Goal: Transaction & Acquisition: Purchase product/service

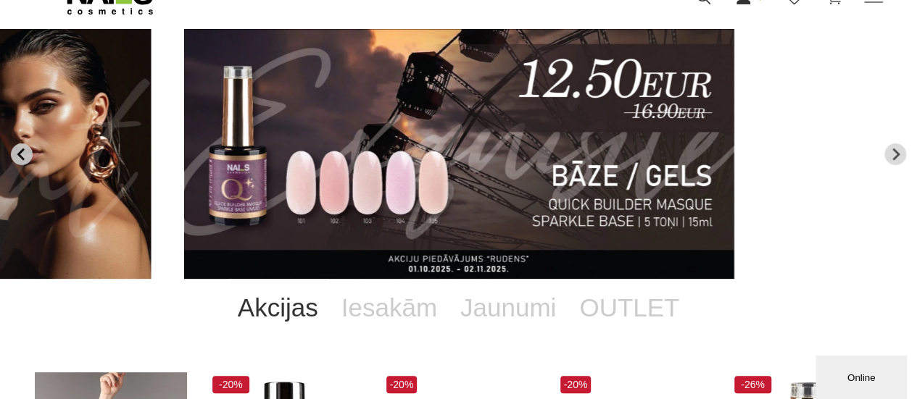
click at [25, 159] on icon "Go to last slide" at bounding box center [21, 154] width 13 height 13
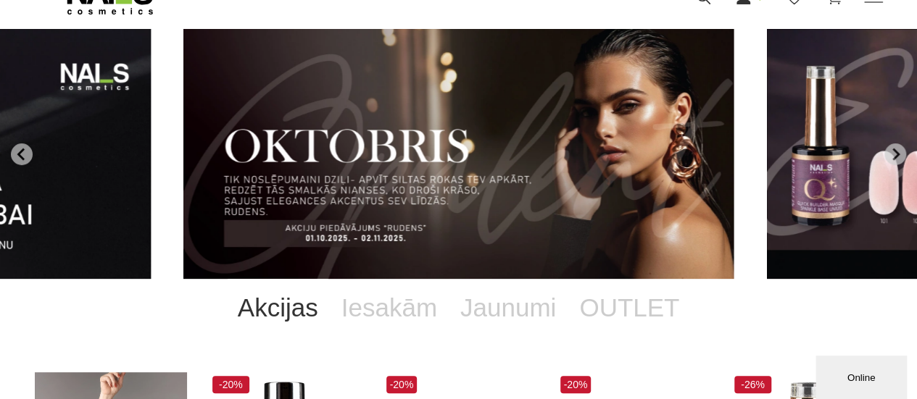
click at [454, 172] on img "1 of 11" at bounding box center [458, 154] width 550 height 250
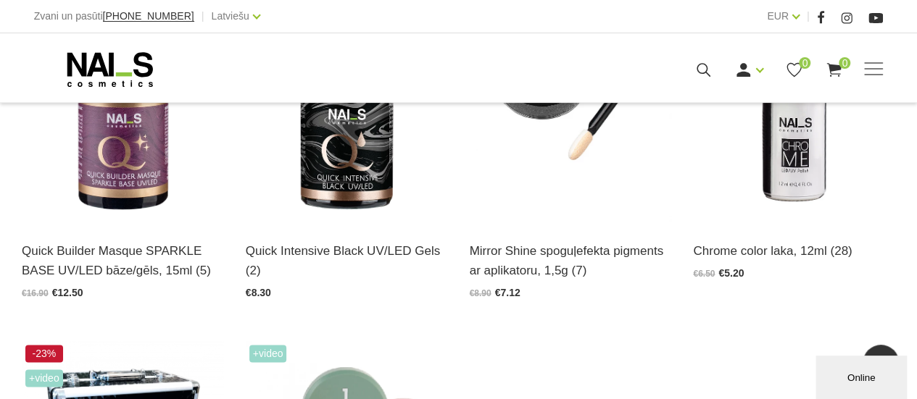
scroll to position [627, 0]
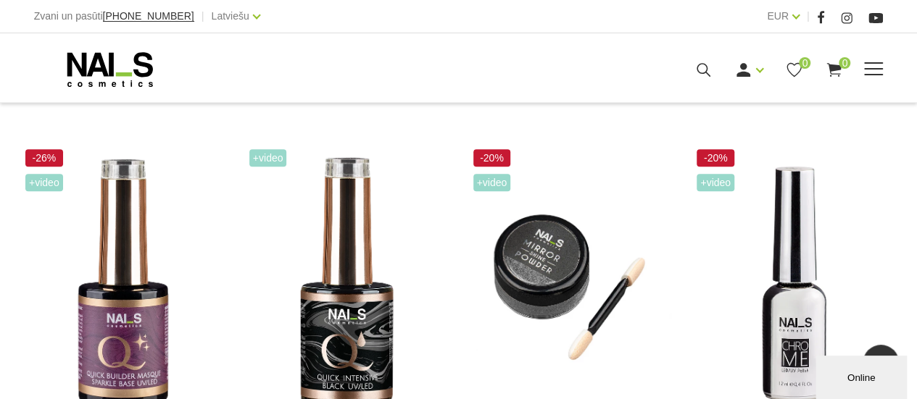
click at [142, 54] on use at bounding box center [110, 69] width 86 height 35
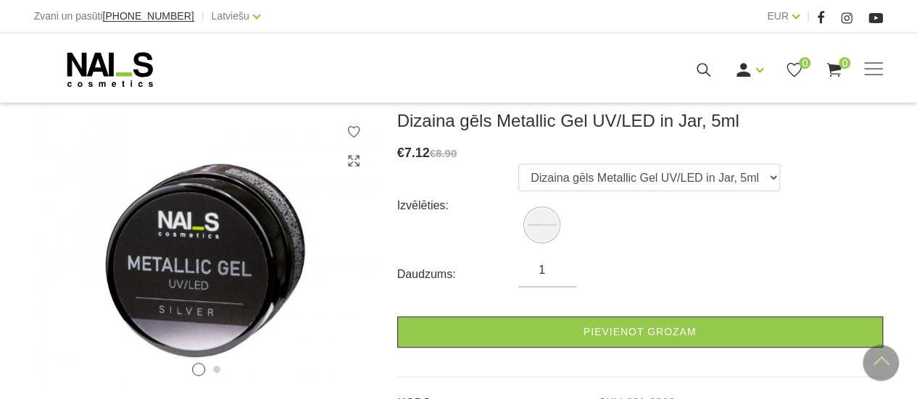
scroll to position [145, 0]
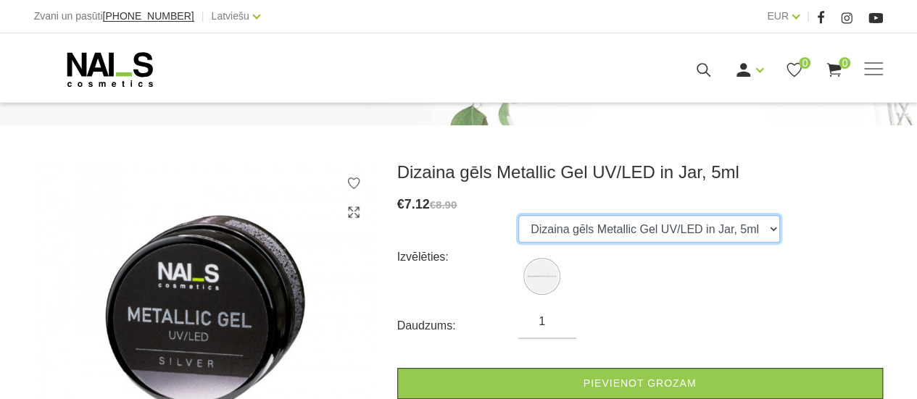
click at [593, 233] on select "Dizaina gēls Metallic Gel UV/LED in Jar, 5ml" at bounding box center [649, 229] width 262 height 28
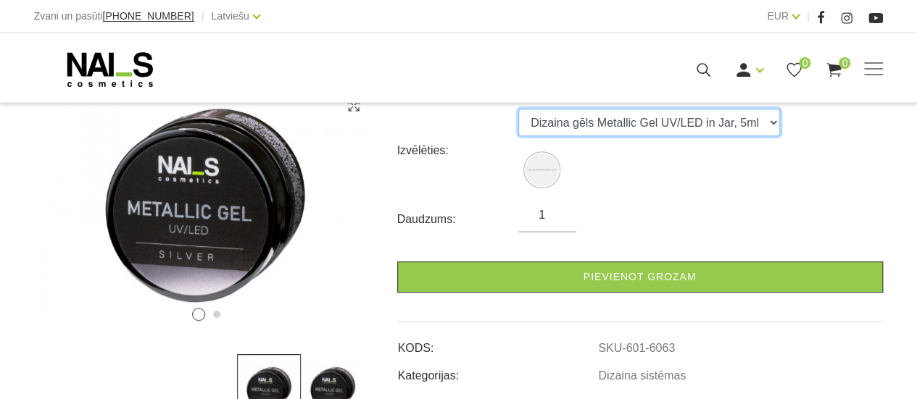
scroll to position [435, 0]
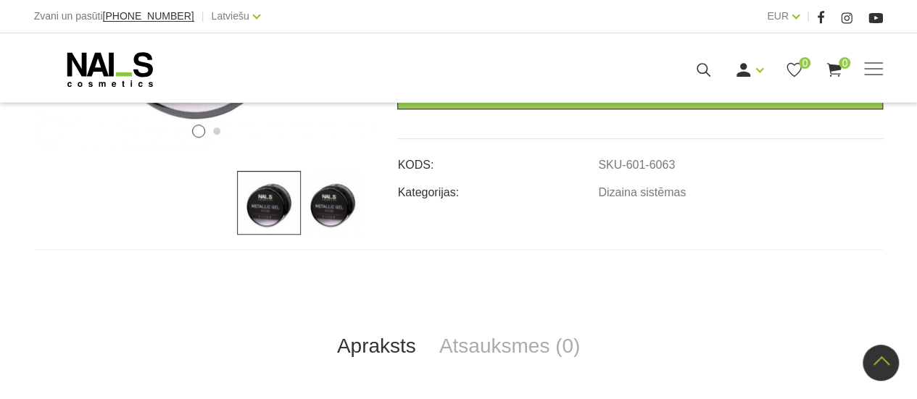
click at [338, 222] on img at bounding box center [333, 203] width 64 height 64
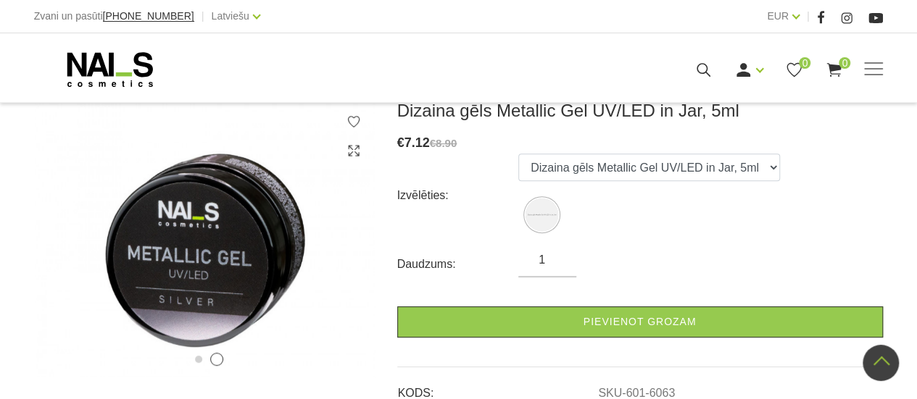
scroll to position [145, 0]
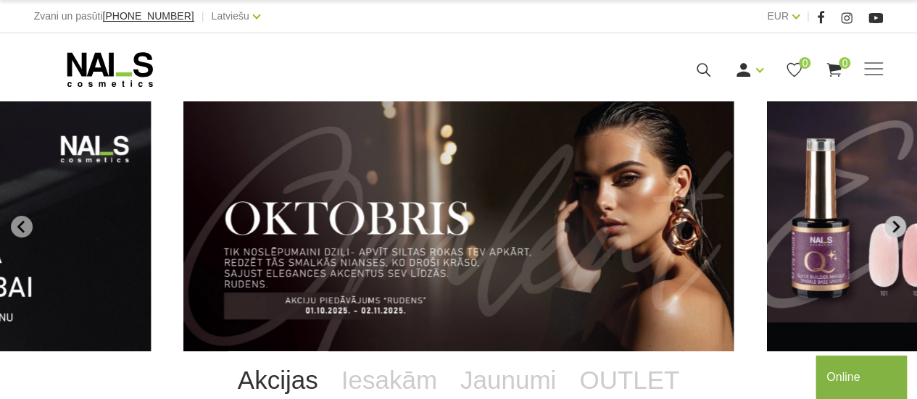
click at [888, 218] on button "Next slide" at bounding box center [895, 227] width 22 height 22
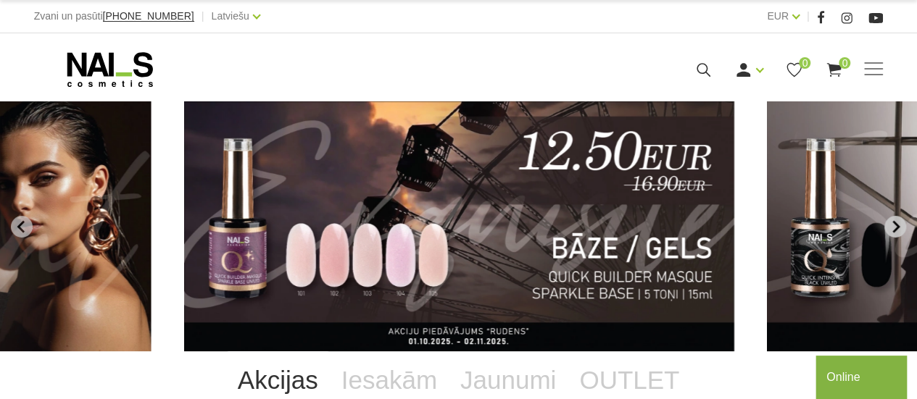
click at [894, 224] on icon "Next slide" at bounding box center [894, 226] width 13 height 13
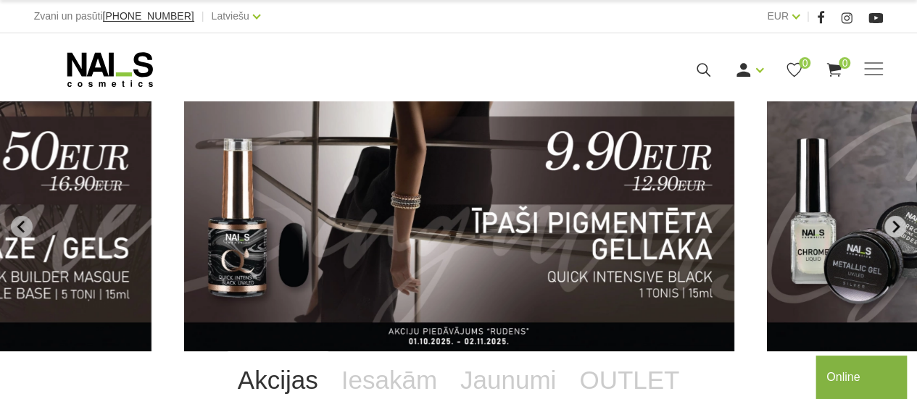
click at [894, 224] on icon "Next slide" at bounding box center [894, 226] width 13 height 13
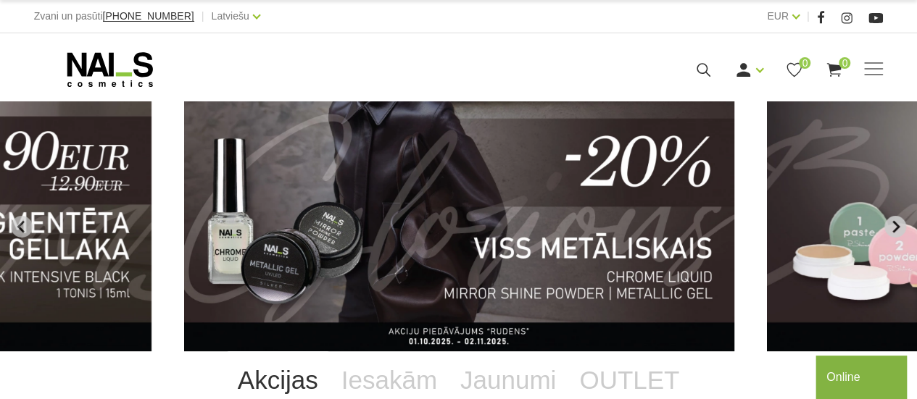
click at [894, 224] on icon "Next slide" at bounding box center [894, 226] width 13 height 13
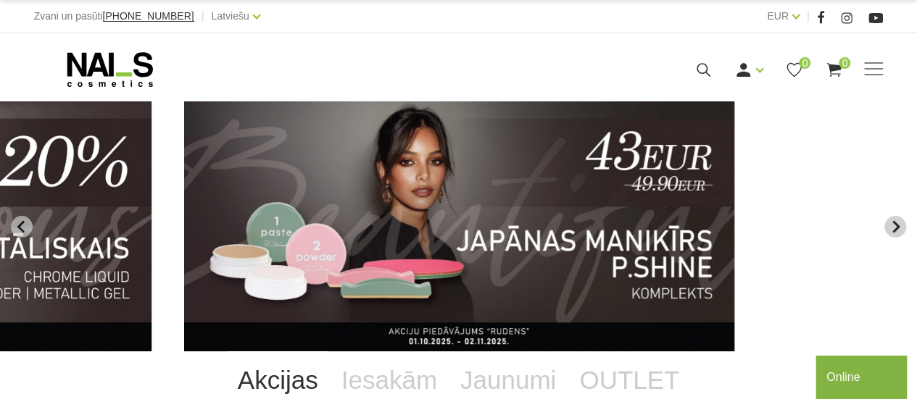
click at [894, 224] on icon "Next slide" at bounding box center [894, 226] width 13 height 13
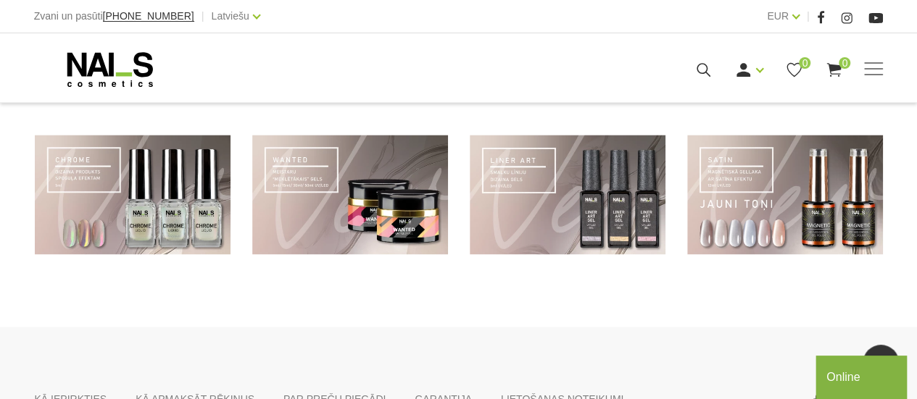
scroll to position [870, 0]
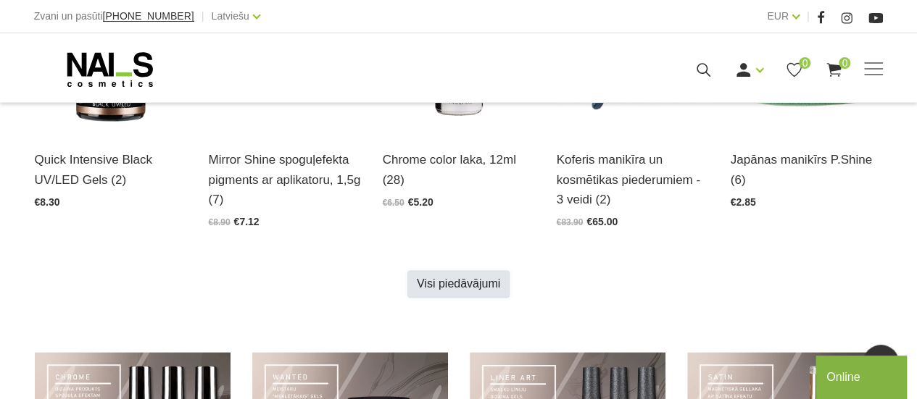
click at [504, 288] on link "Visi piedāvājumi" at bounding box center [458, 284] width 102 height 28
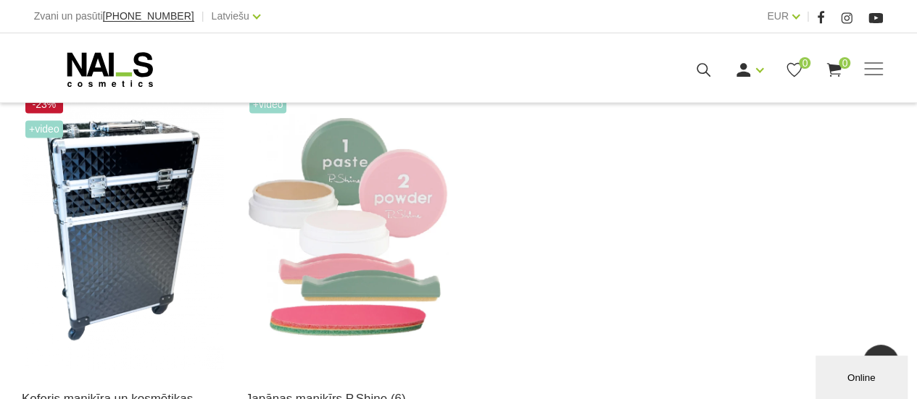
scroll to position [1232, 0]
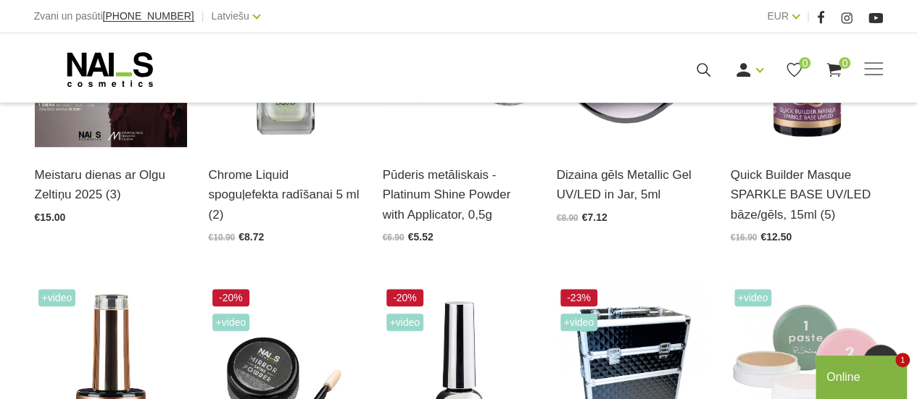
scroll to position [145, 0]
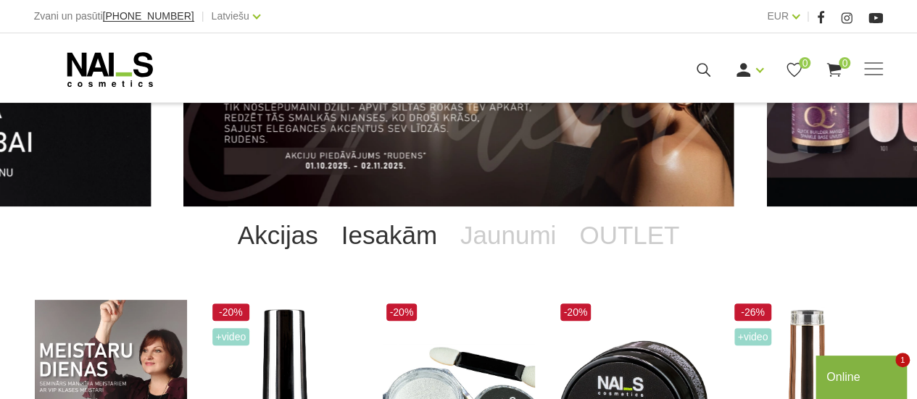
click at [419, 225] on link "Iesakām" at bounding box center [389, 236] width 119 height 58
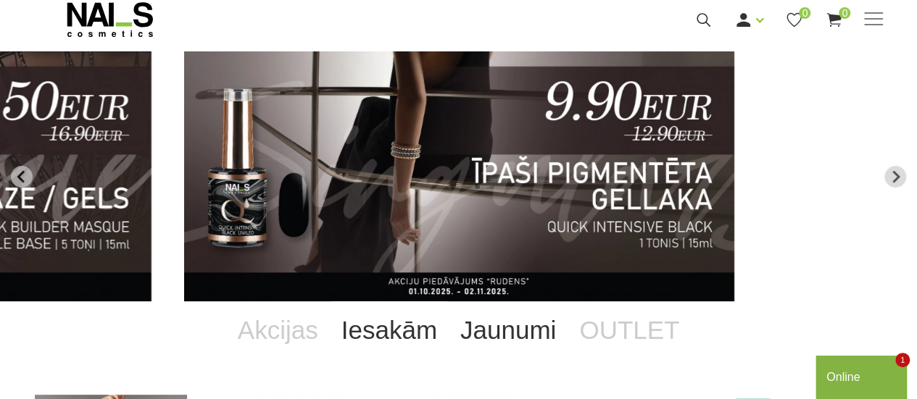
scroll to position [72, 0]
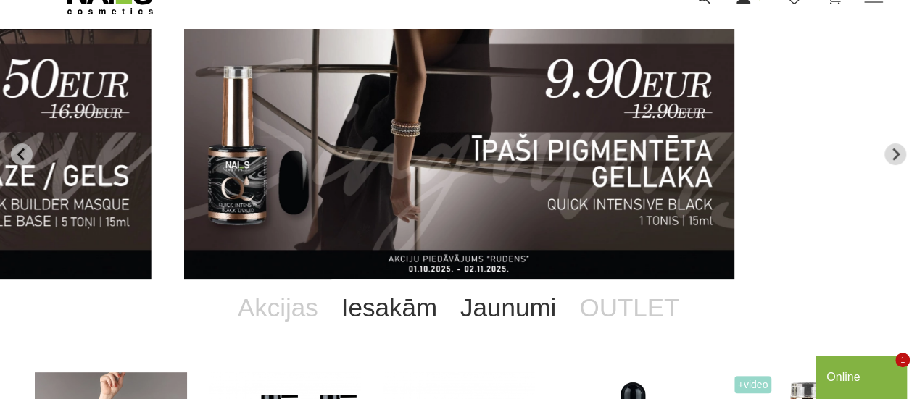
click at [474, 310] on link "Jaunumi" at bounding box center [508, 308] width 119 height 58
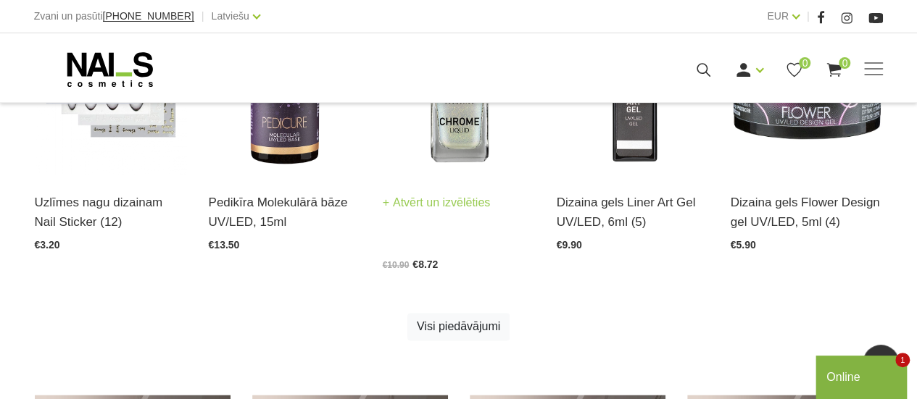
scroll to position [725, 0]
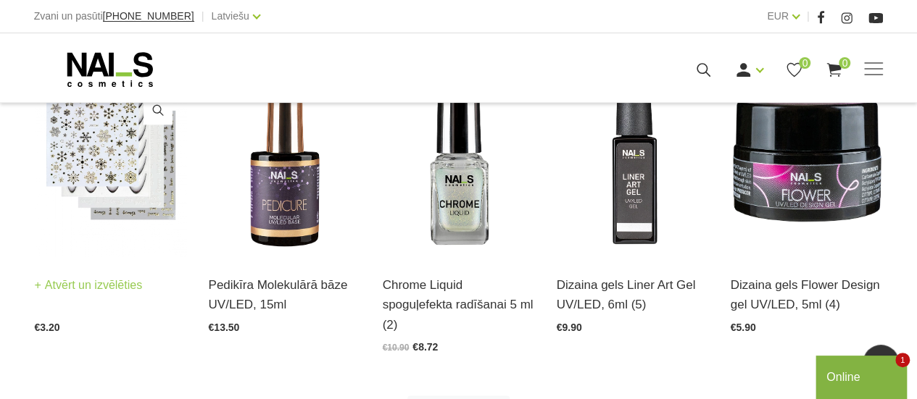
click at [88, 207] on img at bounding box center [111, 153] width 152 height 209
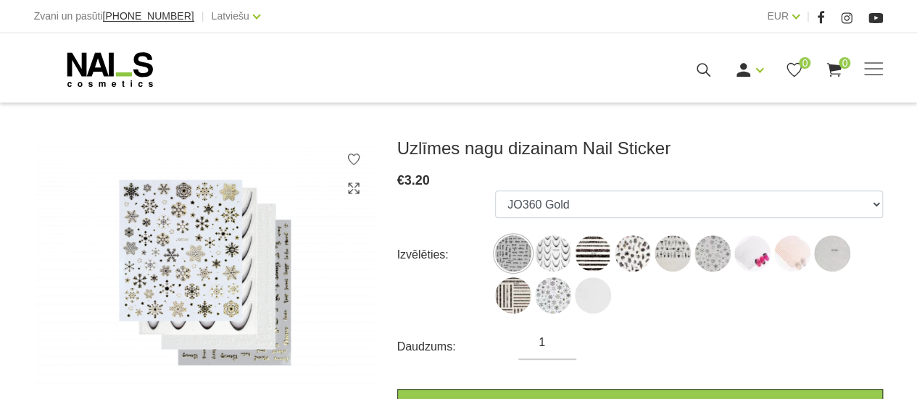
scroll to position [217, 0]
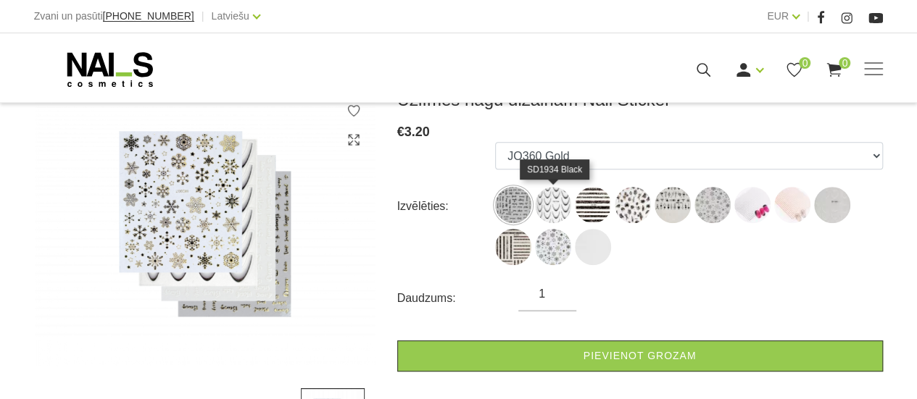
click at [546, 204] on img at bounding box center [553, 205] width 36 height 36
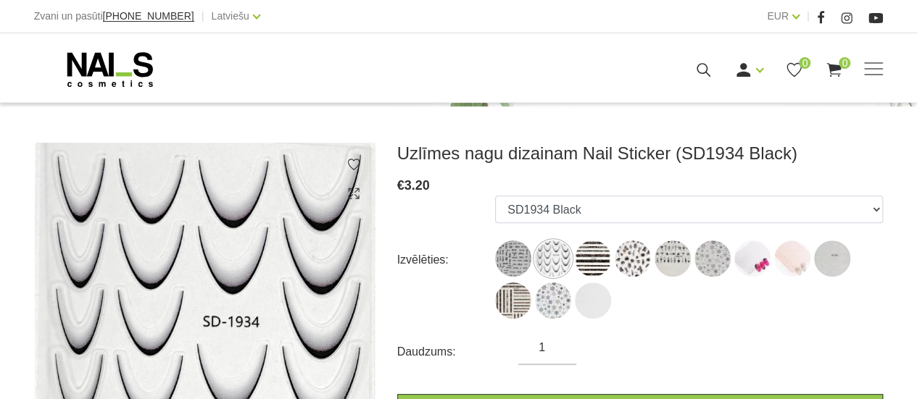
scroll to position [145, 0]
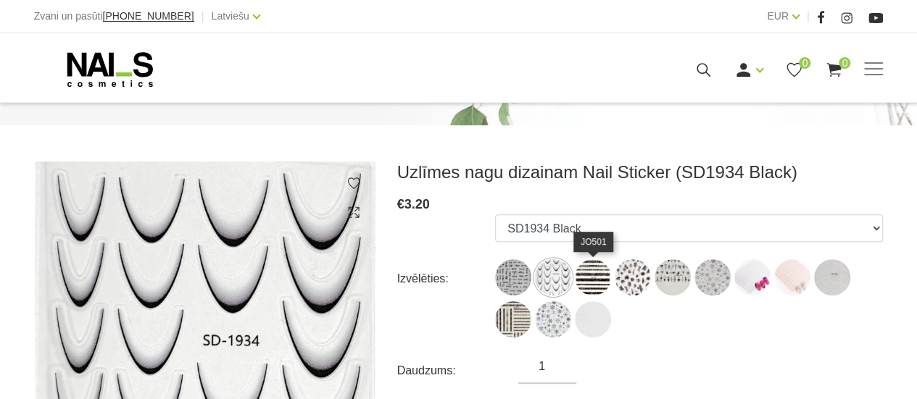
click at [604, 274] on img at bounding box center [593, 277] width 36 height 36
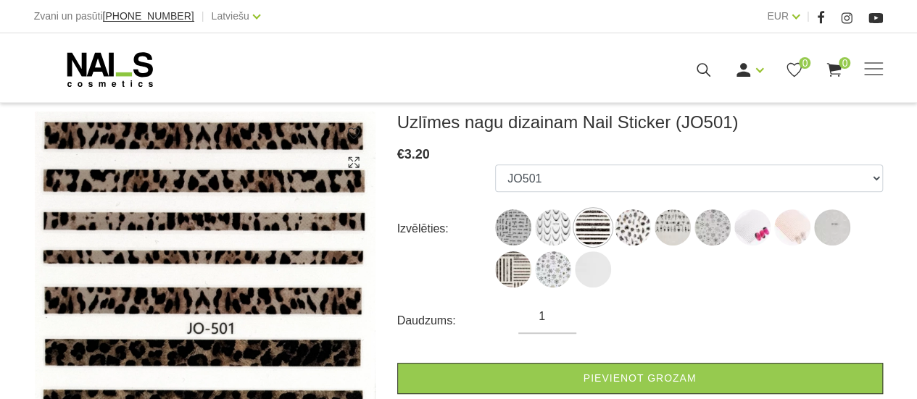
scroll to position [217, 0]
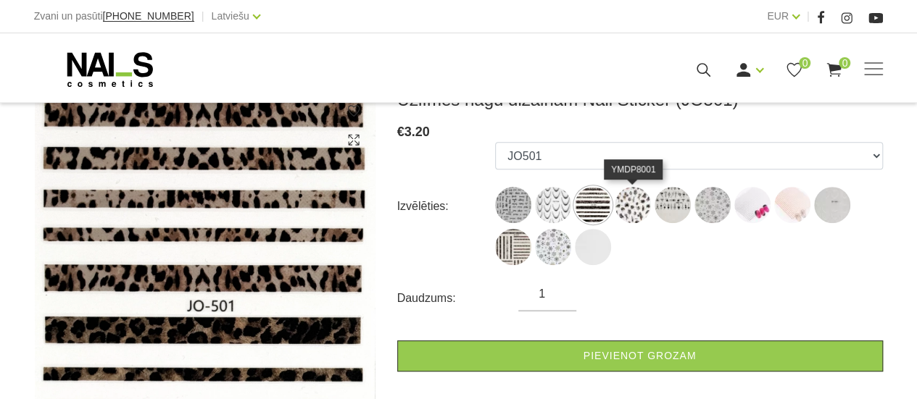
click at [620, 212] on img at bounding box center [633, 205] width 36 height 36
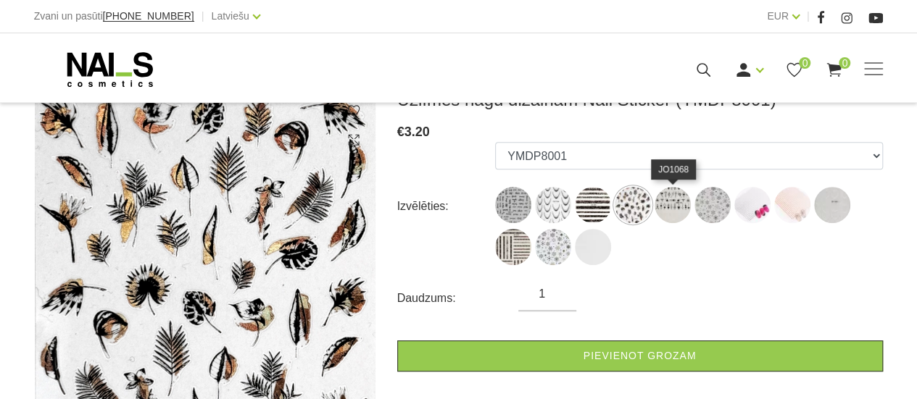
click at [686, 207] on img at bounding box center [672, 205] width 36 height 36
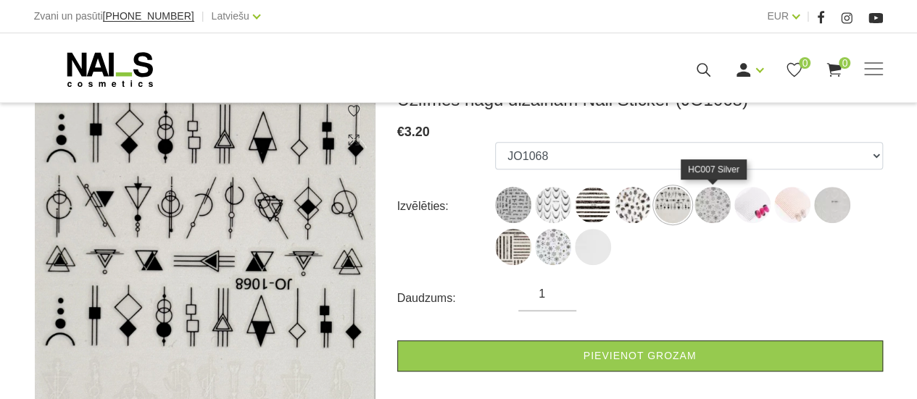
click at [715, 211] on img at bounding box center [712, 205] width 36 height 36
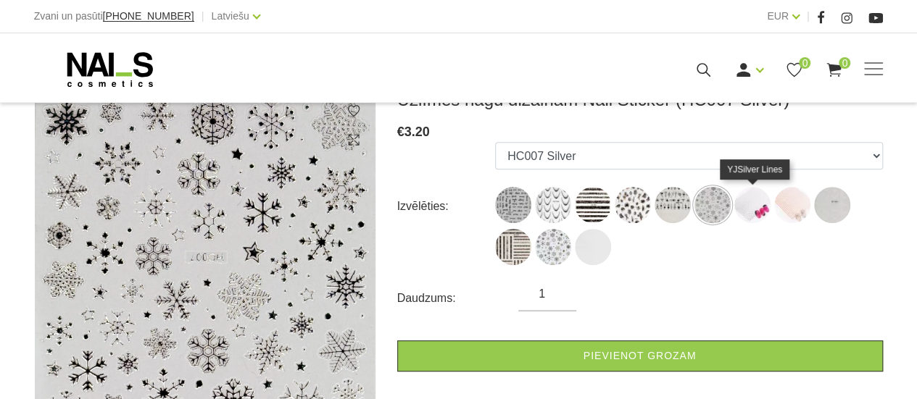
click at [748, 212] on img at bounding box center [752, 205] width 36 height 36
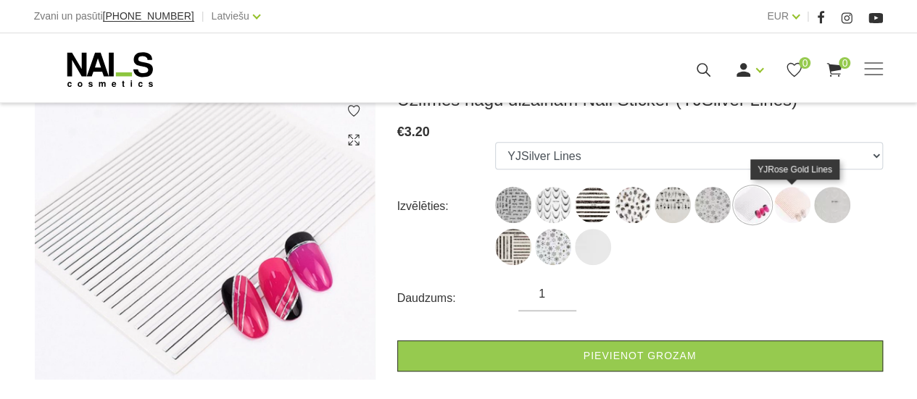
click at [797, 207] on img at bounding box center [792, 205] width 36 height 36
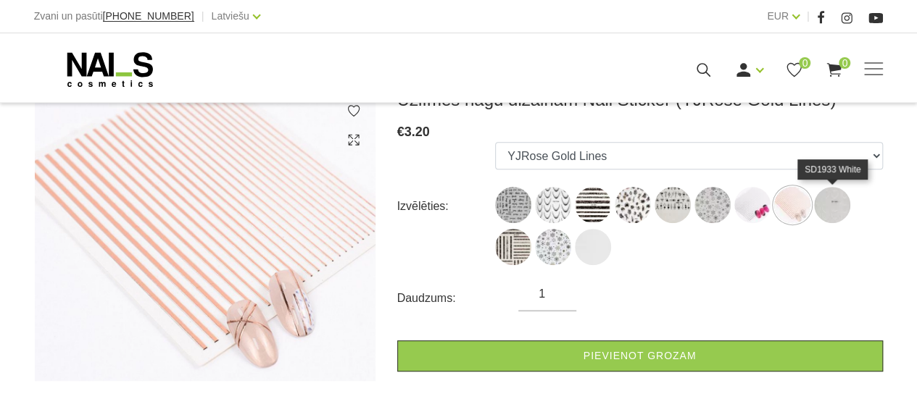
click at [830, 207] on img at bounding box center [832, 205] width 36 height 36
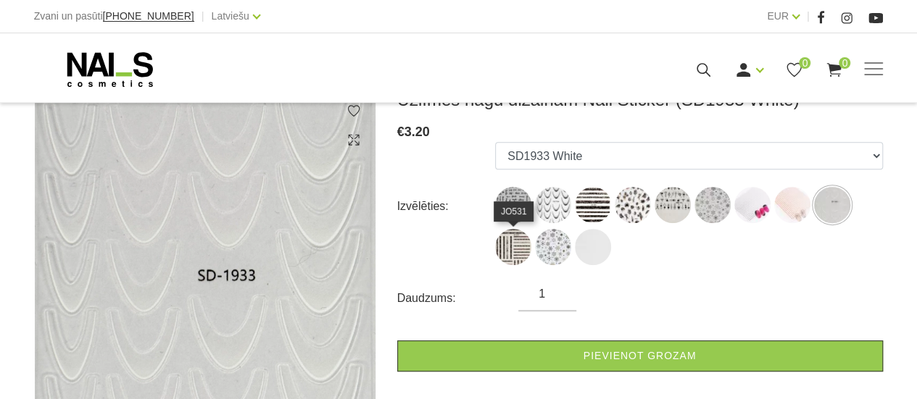
drag, startPoint x: 506, startPoint y: 238, endPoint x: 541, endPoint y: 209, distance: 44.8
click at [506, 238] on img at bounding box center [513, 247] width 36 height 36
select select "6338"
